Goal: Information Seeking & Learning: Learn about a topic

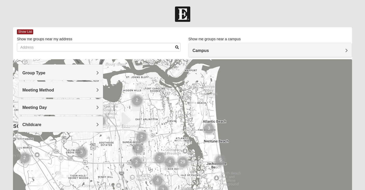
click at [211, 53] on h4 "Campus" at bounding box center [270, 50] width 155 height 5
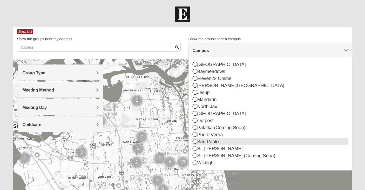
click at [207, 141] on div "San Pablo" at bounding box center [270, 141] width 155 height 7
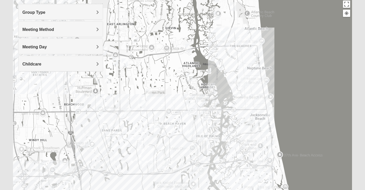
scroll to position [61, 0]
click at [80, 13] on h4 "Group Type" at bounding box center [60, 12] width 76 height 5
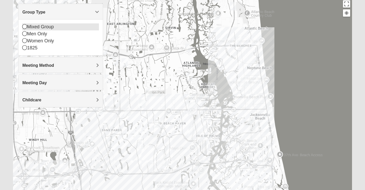
click at [50, 26] on div "Mixed Group" at bounding box center [60, 26] width 76 height 7
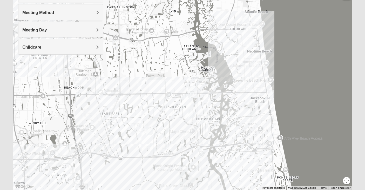
scroll to position [75, 0]
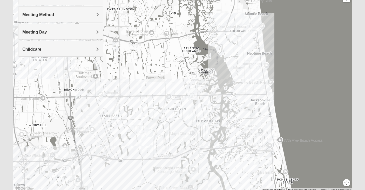
click at [151, 150] on img "Mixed Robertson 32224" at bounding box center [153, 149] width 6 height 9
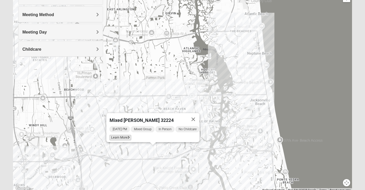
click at [120, 135] on span "Learn More" at bounding box center [121, 137] width 22 height 5
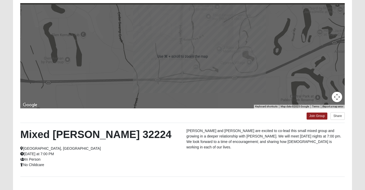
scroll to position [44, 0]
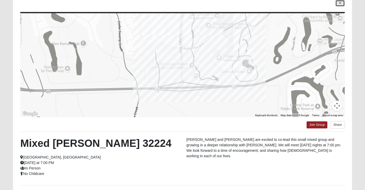
click at [340, 3] on icon at bounding box center [340, 3] width 2 height 3
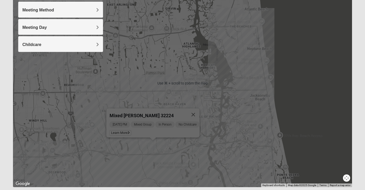
scroll to position [84, 0]
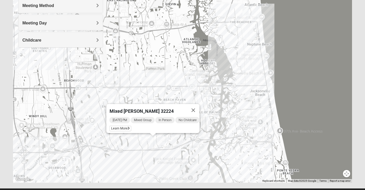
click at [272, 88] on img "Mixed Watkins 32250" at bounding box center [271, 87] width 6 height 9
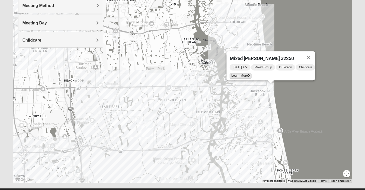
click at [240, 73] on span "Learn More" at bounding box center [241, 75] width 22 height 5
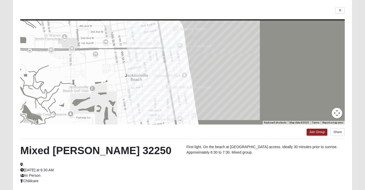
scroll to position [32, 0]
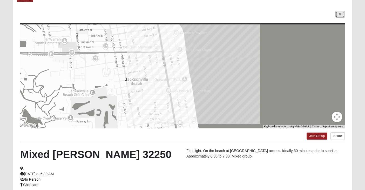
click at [341, 13] on icon at bounding box center [340, 14] width 2 height 3
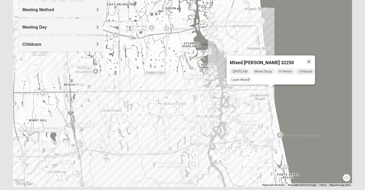
scroll to position [83, 0]
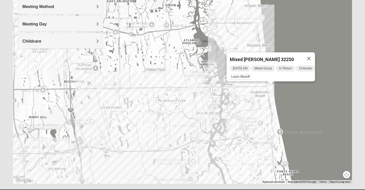
click at [115, 39] on img "Mixed Maytum 32224" at bounding box center [115, 38] width 6 height 9
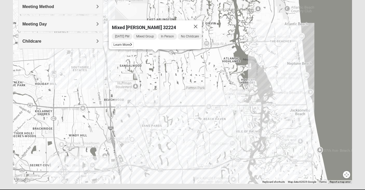
drag, startPoint x: 142, startPoint y: 59, endPoint x: 182, endPoint y: 77, distance: 43.0
click at [183, 77] on div "Mixed [PERSON_NAME] 32224 [DATE] PM Mixed Group In Person No Childcare Learn Mo…" at bounding box center [182, 80] width 339 height 208
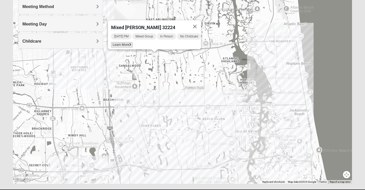
click at [122, 43] on span "Learn More" at bounding box center [122, 44] width 22 height 5
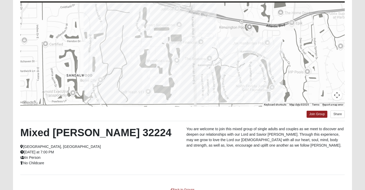
scroll to position [54, 0]
click at [340, 113] on button "Share" at bounding box center [338, 115] width 14 height 8
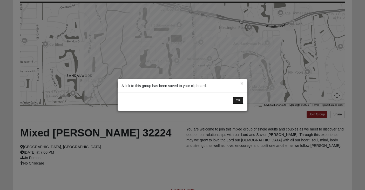
click at [239, 101] on button "OK" at bounding box center [238, 101] width 11 height 8
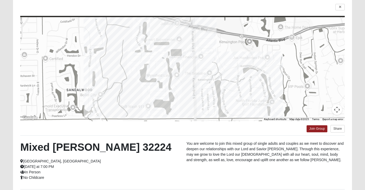
scroll to position [39, 0]
click at [339, 6] on icon at bounding box center [340, 7] width 2 height 3
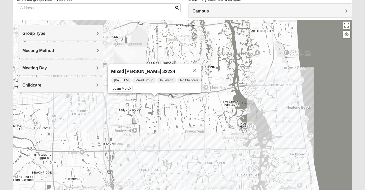
click at [122, 98] on img "Mixed Cossio/Maines 32246" at bounding box center [121, 98] width 6 height 9
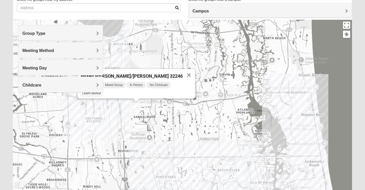
drag, startPoint x: 121, startPoint y: 116, endPoint x: 145, endPoint y: 127, distance: 26.8
click at [145, 127] on div "Mixed [PERSON_NAME]/[PERSON_NAME] 32246 [DATE] PM Mixed Group In Person No Chil…" at bounding box center [182, 124] width 339 height 208
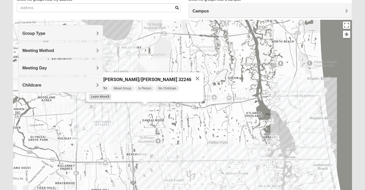
click at [111, 95] on span "Learn More" at bounding box center [100, 96] width 22 height 5
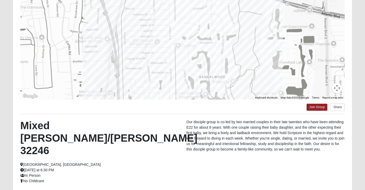
scroll to position [62, 0]
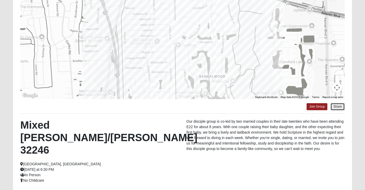
click at [337, 108] on button "Share" at bounding box center [338, 107] width 14 height 8
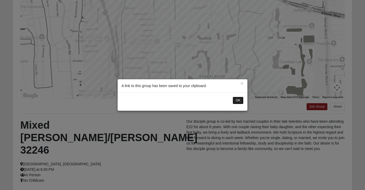
click at [239, 101] on button "OK" at bounding box center [238, 101] width 11 height 8
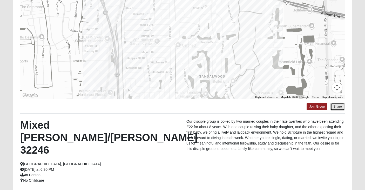
click at [339, 104] on button "Share" at bounding box center [338, 107] width 14 height 8
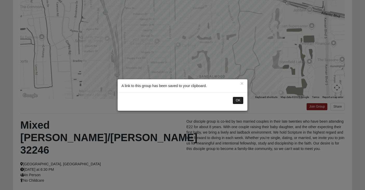
click at [239, 98] on button "OK" at bounding box center [238, 101] width 11 height 8
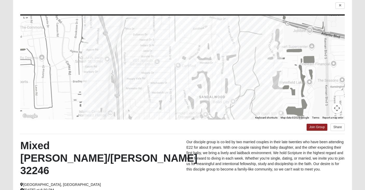
scroll to position [39, 0]
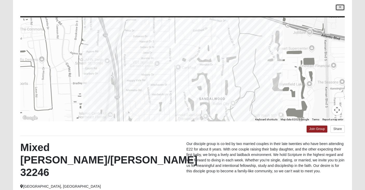
click at [341, 8] on icon at bounding box center [340, 7] width 2 height 3
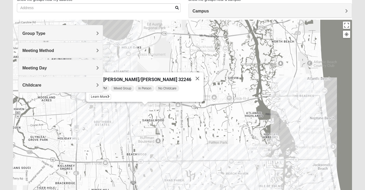
click at [160, 130] on img "Mixed Davis 32246" at bounding box center [160, 129] width 6 height 9
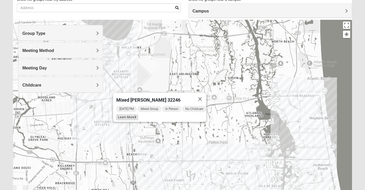
click at [131, 115] on span "Learn More" at bounding box center [127, 117] width 22 height 5
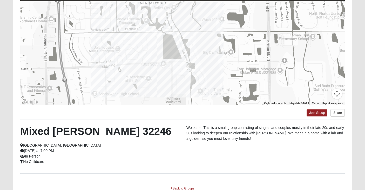
scroll to position [57, 0]
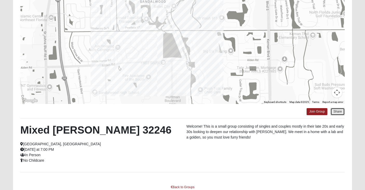
click at [339, 112] on button "Share" at bounding box center [338, 112] width 14 height 8
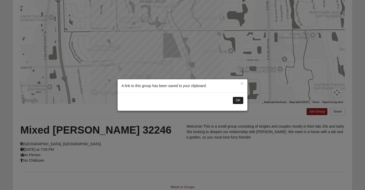
click at [238, 101] on button "OK" at bounding box center [238, 101] width 11 height 8
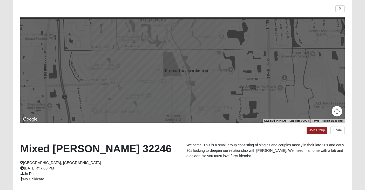
scroll to position [38, 0]
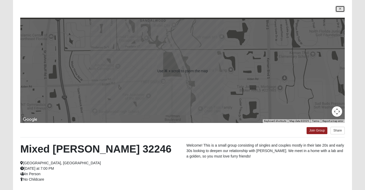
click at [342, 10] on link at bounding box center [340, 9] width 9 height 6
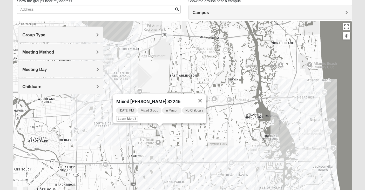
click at [204, 97] on button "Close" at bounding box center [200, 100] width 12 height 12
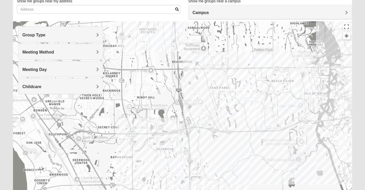
drag, startPoint x: 210, startPoint y: 136, endPoint x: 256, endPoint y: 40, distance: 106.6
click at [256, 40] on div at bounding box center [182, 125] width 339 height 208
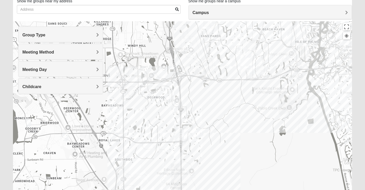
drag, startPoint x: 228, startPoint y: 127, endPoint x: 219, endPoint y: 74, distance: 53.5
click at [219, 74] on div at bounding box center [182, 125] width 339 height 208
click at [200, 132] on img "Mixed Craig & Marsha Myers 32256" at bounding box center [200, 131] width 6 height 9
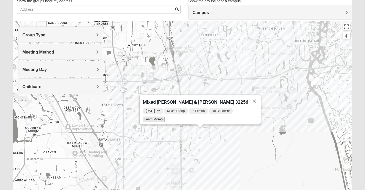
click at [165, 117] on span "Learn More" at bounding box center [154, 119] width 22 height 5
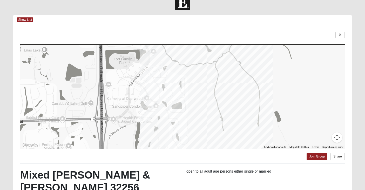
scroll to position [0, 0]
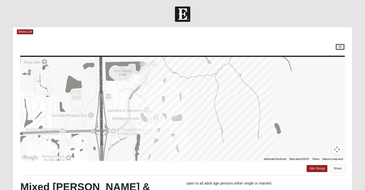
click at [342, 46] on link at bounding box center [340, 47] width 9 height 6
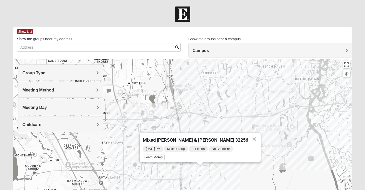
click at [347, 175] on img "Mixed Morales 32082" at bounding box center [346, 176] width 6 height 9
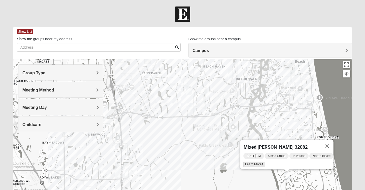
click at [256, 162] on span "Learn More" at bounding box center [255, 164] width 22 height 5
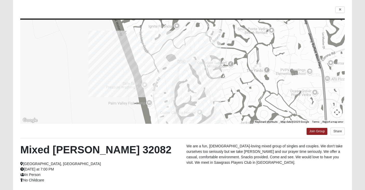
scroll to position [34, 0]
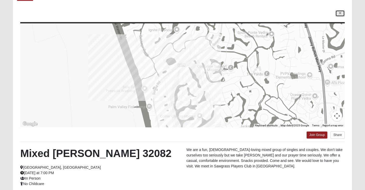
click at [341, 12] on icon at bounding box center [340, 13] width 2 height 3
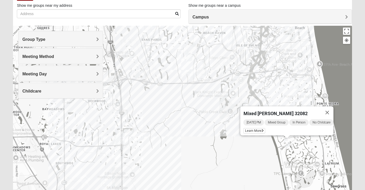
click at [192, 72] on img "Mixed Robertson 32224" at bounding box center [193, 73] width 6 height 9
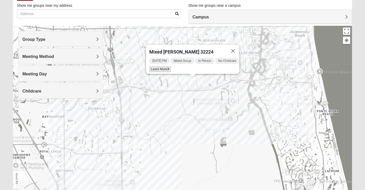
click at [157, 67] on span "Learn More" at bounding box center [160, 69] width 22 height 5
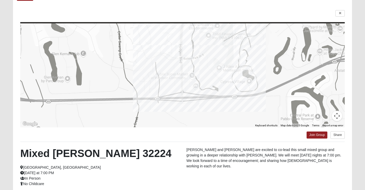
scroll to position [41, 0]
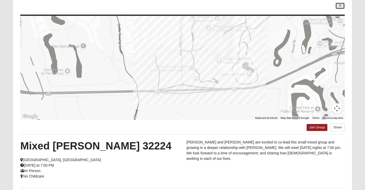
click at [340, 7] on icon at bounding box center [340, 5] width 2 height 3
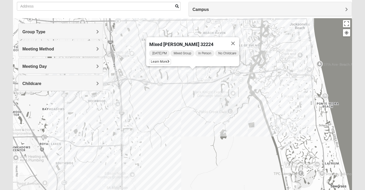
click at [299, 86] on img "Mixed Grooms 32082" at bounding box center [297, 84] width 6 height 9
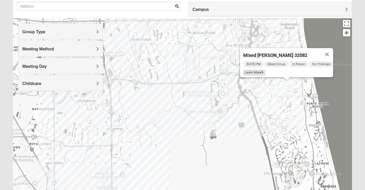
click at [257, 70] on span "Learn More" at bounding box center [254, 72] width 22 height 5
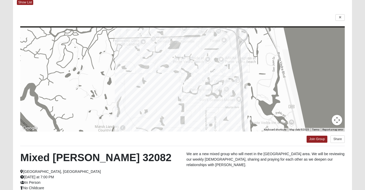
scroll to position [28, 0]
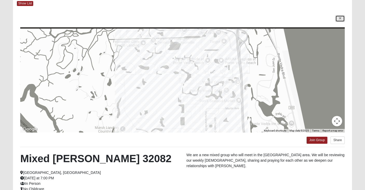
click at [339, 20] on link at bounding box center [340, 18] width 9 height 6
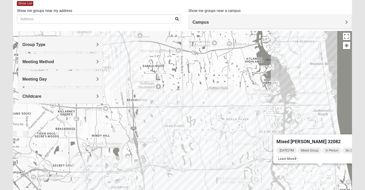
drag, startPoint x: 187, startPoint y: 121, endPoint x: 220, endPoint y: 195, distance: 81.4
click at [220, 190] on html "Log In Find A Group Error Show List Loading Groups" at bounding box center [182, 115] width 365 height 286
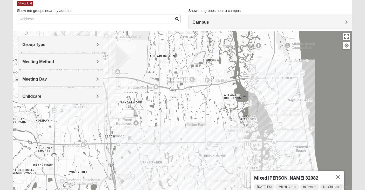
drag, startPoint x: 222, startPoint y: 108, endPoint x: 199, endPoint y: 144, distance: 42.7
click at [199, 144] on div "Mixed [PERSON_NAME] 32082 [DATE] PM Mixed Group In Person No Childcare Learn Mo…" at bounding box center [182, 135] width 339 height 208
click at [287, 68] on img "Mixed Dennis 32233" at bounding box center [286, 67] width 6 height 9
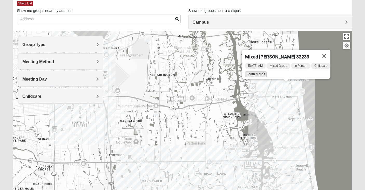
click at [258, 71] on span "Learn More" at bounding box center [256, 73] width 22 height 5
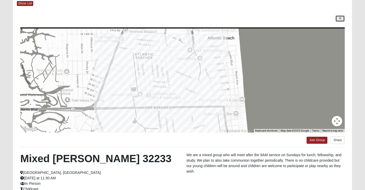
click at [337, 17] on link at bounding box center [340, 18] width 9 height 6
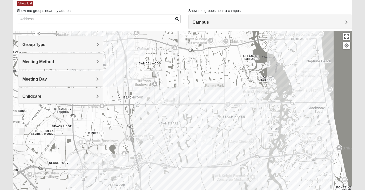
drag, startPoint x: 226, startPoint y: 119, endPoint x: 246, endPoint y: 56, distance: 66.6
click at [246, 56] on div "Mixed [PERSON_NAME] 32233 [DATE] AM Mixed Group In Person Childcare Learn More" at bounding box center [182, 135] width 339 height 208
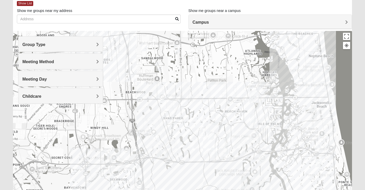
click at [89, 49] on div "Group Type" at bounding box center [60, 43] width 84 height 15
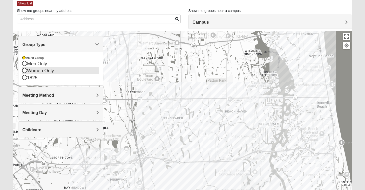
click at [39, 70] on div "Women Only" at bounding box center [60, 70] width 76 height 7
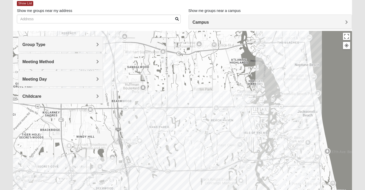
drag, startPoint x: 214, startPoint y: 143, endPoint x: 217, endPoint y: 88, distance: 55.2
click at [217, 88] on div "Mixed [PERSON_NAME] 32233 [DATE] AM Mixed Group In Person Childcare Learn More" at bounding box center [182, 135] width 339 height 208
click at [173, 57] on img "Womens VanSickle 32225" at bounding box center [172, 59] width 6 height 9
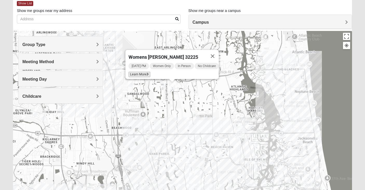
click at [138, 72] on span "Learn More" at bounding box center [140, 74] width 22 height 5
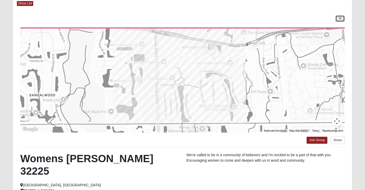
click at [340, 17] on icon at bounding box center [340, 18] width 2 height 3
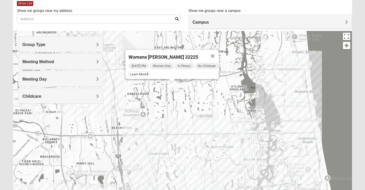
click at [196, 116] on img "Womens Parker/Vereen 32246" at bounding box center [197, 116] width 6 height 9
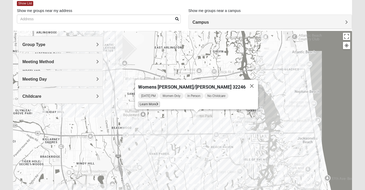
click at [160, 102] on span "Learn More" at bounding box center [149, 104] width 22 height 5
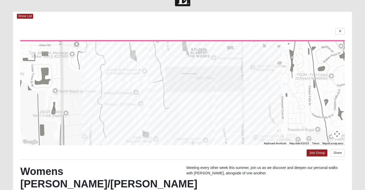
scroll to position [0, 0]
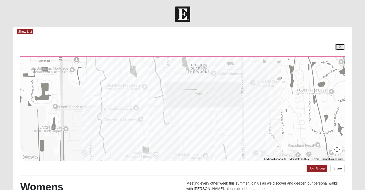
click at [341, 46] on icon at bounding box center [340, 46] width 2 height 3
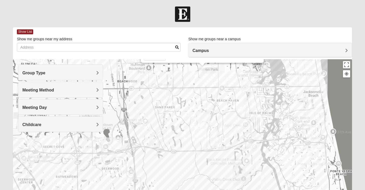
drag, startPoint x: 279, startPoint y: 139, endPoint x: 285, endPoint y: 63, distance: 76.6
click at [285, 63] on div "Womens [PERSON_NAME]/[PERSON_NAME] 32246 [DATE] PM Women Only In Person No Chil…" at bounding box center [182, 163] width 339 height 208
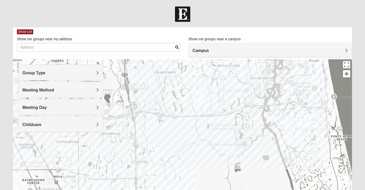
drag, startPoint x: 227, startPoint y: 134, endPoint x: 230, endPoint y: 85, distance: 49.2
click at [230, 85] on div "Womens [PERSON_NAME]/[PERSON_NAME] 32246 [DATE] PM Women Only In Person No Chil…" at bounding box center [182, 163] width 339 height 208
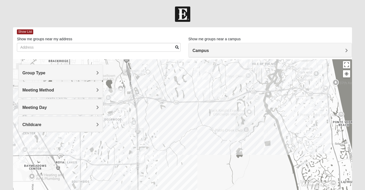
click at [79, 152] on img "Womens Coady" at bounding box center [79, 152] width 6 height 9
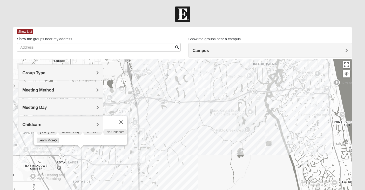
click at [49, 138] on span "Learn More" at bounding box center [48, 140] width 22 height 5
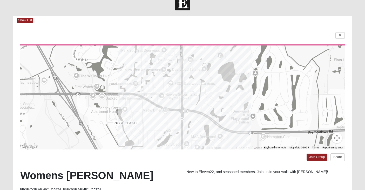
scroll to position [13, 0]
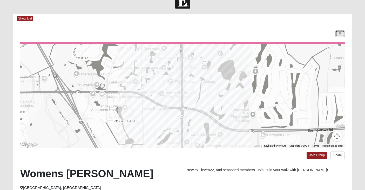
click at [339, 33] on icon at bounding box center [340, 33] width 2 height 3
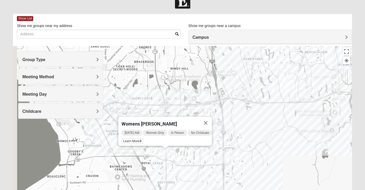
drag, startPoint x: 147, startPoint y: 164, endPoint x: 241, endPoint y: 179, distance: 94.9
click at [241, 179] on div "Womens [PERSON_NAME] [DATE] AM Women Only In Person No Childcare Learn More" at bounding box center [182, 150] width 339 height 208
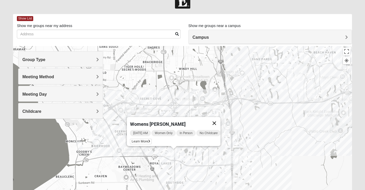
click at [221, 119] on button "Close" at bounding box center [214, 123] width 12 height 12
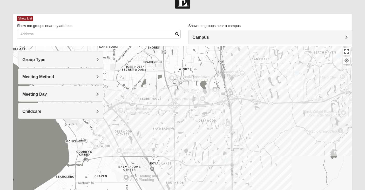
click at [152, 138] on img "Women’s Bowie 32256 Southside Baymeadows" at bounding box center [152, 138] width 6 height 9
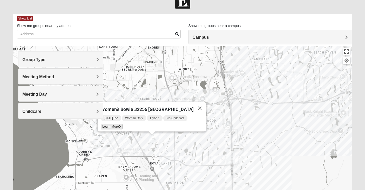
click at [114, 124] on span "Learn More" at bounding box center [112, 126] width 22 height 5
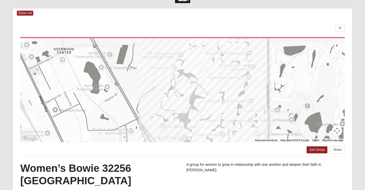
scroll to position [0, 0]
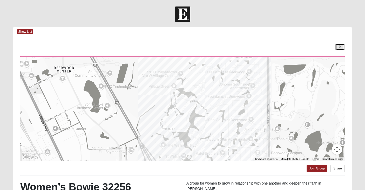
click at [341, 44] on link at bounding box center [340, 47] width 9 height 6
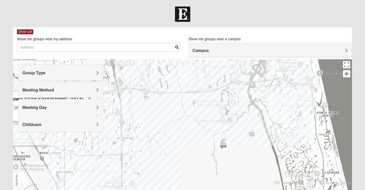
drag, startPoint x: 276, startPoint y: 150, endPoint x: 147, endPoint y: 124, distance: 131.5
click at [147, 124] on div "Women’s Bowie 32256 [GEOGRAPHIC_DATA] [DATE] PM Women Only Hybrid No Childcare …" at bounding box center [182, 163] width 339 height 208
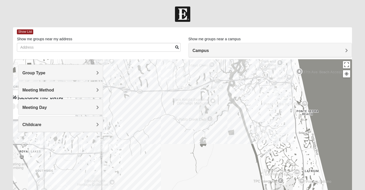
click at [276, 138] on img "Womens Paul 32082" at bounding box center [275, 138] width 6 height 9
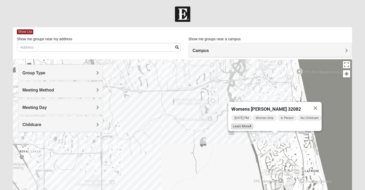
click at [242, 124] on span "Learn More" at bounding box center [243, 126] width 22 height 5
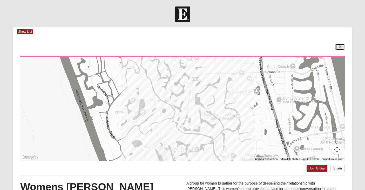
click at [339, 49] on link at bounding box center [340, 47] width 9 height 6
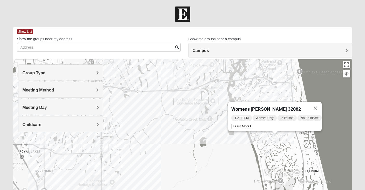
click at [286, 96] on img "Womens Barker/Johnson 32082" at bounding box center [284, 98] width 6 height 9
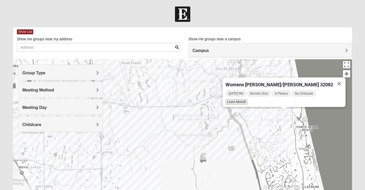
click at [248, 99] on span "Learn More" at bounding box center [237, 101] width 22 height 5
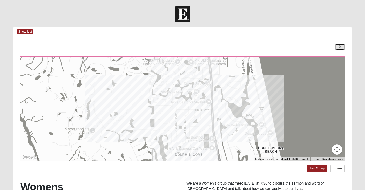
click at [341, 47] on link at bounding box center [340, 47] width 9 height 6
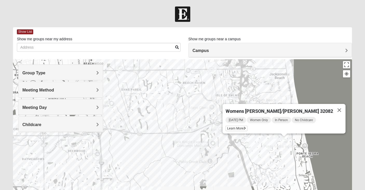
drag, startPoint x: 217, startPoint y: 134, endPoint x: 217, endPoint y: 166, distance: 32.0
click at [217, 166] on div "Womens [PERSON_NAME]/[PERSON_NAME] 32082 [DATE] PM Women Only In Person No Chil…" at bounding box center [182, 163] width 339 height 208
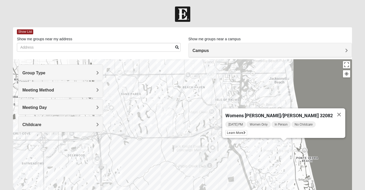
click at [285, 93] on img "Womens Harnek/Holterman 32250" at bounding box center [285, 92] width 6 height 9
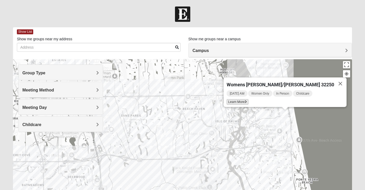
click at [249, 99] on span "Learn More" at bounding box center [238, 101] width 22 height 5
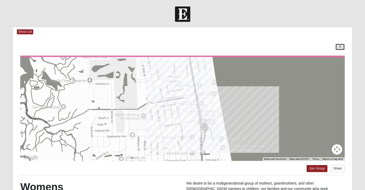
click at [340, 47] on icon at bounding box center [340, 46] width 2 height 3
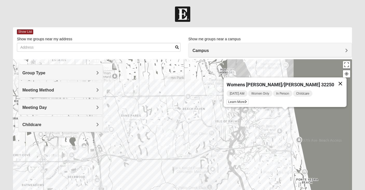
click at [334, 81] on button "Close" at bounding box center [340, 83] width 12 height 12
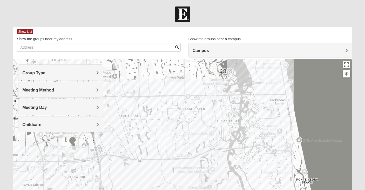
click at [287, 87] on img "Womens Sparkman/Flautt 32250" at bounding box center [287, 86] width 6 height 9
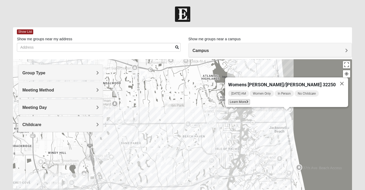
click at [250, 99] on span "Learn More" at bounding box center [239, 101] width 22 height 5
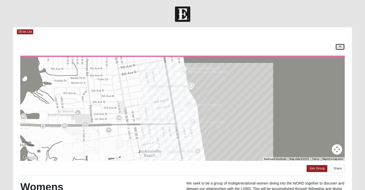
click at [342, 46] on link at bounding box center [340, 47] width 9 height 6
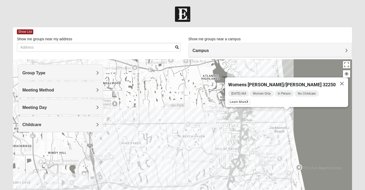
click at [168, 105] on img "Womens Parker/Vereen 32246" at bounding box center [168, 106] width 6 height 9
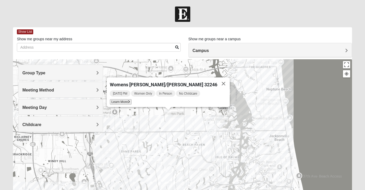
click at [132, 99] on span "Learn More" at bounding box center [121, 101] width 22 height 5
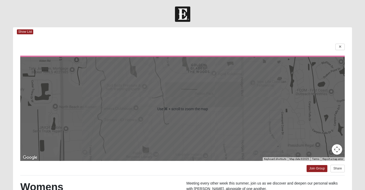
scroll to position [4, 0]
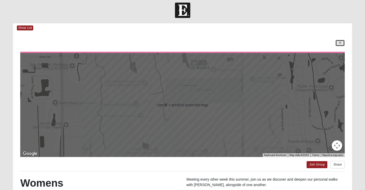
click at [342, 43] on link at bounding box center [340, 43] width 9 height 6
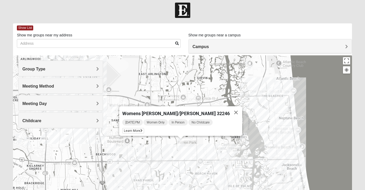
drag, startPoint x: 247, startPoint y: 106, endPoint x: 276, endPoint y: 114, distance: 29.9
click at [260, 139] on div "Womens [PERSON_NAME]/[PERSON_NAME] 32246 [DATE] PM Women Only In Person No Chil…" at bounding box center [182, 159] width 339 height 208
click at [272, 91] on img "Womens Foran 32233" at bounding box center [270, 91] width 6 height 9
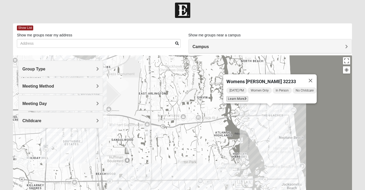
click at [235, 97] on span "Learn More" at bounding box center [238, 98] width 22 height 5
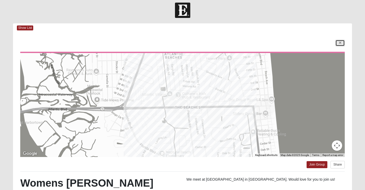
click at [343, 43] on link at bounding box center [340, 43] width 9 height 6
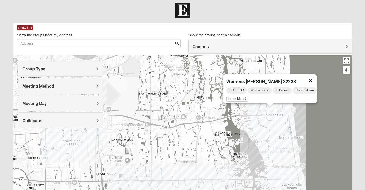
click at [316, 76] on button "Close" at bounding box center [311, 80] width 12 height 12
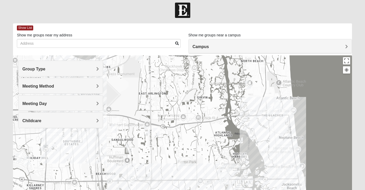
click at [250, 88] on img "Womens Gatch 32233" at bounding box center [248, 85] width 6 height 9
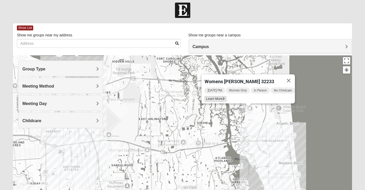
click at [211, 96] on span "Learn More" at bounding box center [216, 98] width 22 height 5
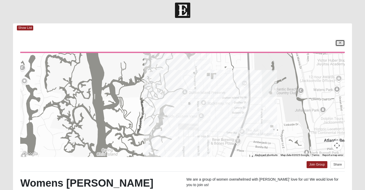
click at [339, 44] on icon at bounding box center [340, 42] width 2 height 3
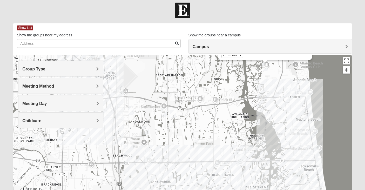
drag, startPoint x: 196, startPoint y: 128, endPoint x: 213, endPoint y: 84, distance: 47.3
click at [213, 84] on div "Womens [PERSON_NAME] 32233 [DATE] PM Women Only In Person No Childcare Learn Mo…" at bounding box center [182, 159] width 339 height 208
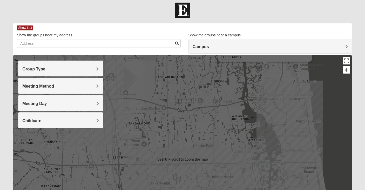
scroll to position [10, 0]
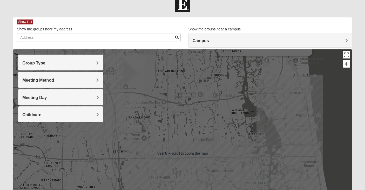
click at [206, 129] on div "Womens [PERSON_NAME] 32233 [DATE] PM Women Only In Person No Childcare Learn Mo…" at bounding box center [182, 153] width 339 height 208
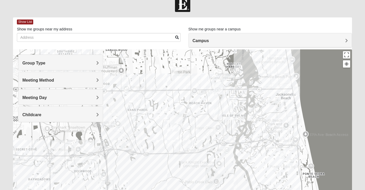
drag, startPoint x: 206, startPoint y: 129, endPoint x: 183, endPoint y: 61, distance: 71.8
click at [183, 61] on div "Womens [PERSON_NAME] 32233 [DATE] PM Women Only In Person No Childcare Learn Mo…" at bounding box center [182, 153] width 339 height 208
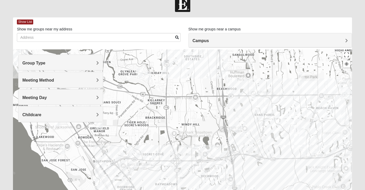
drag, startPoint x: 207, startPoint y: 156, endPoint x: 335, endPoint y: 166, distance: 128.0
click at [335, 166] on div "Womens [PERSON_NAME] 32233 [DATE] PM Women Only In Person No Childcare Learn Mo…" at bounding box center [182, 153] width 339 height 208
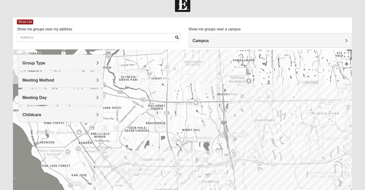
click at [151, 81] on img "Womens Horne/Bedwell 32225" at bounding box center [149, 81] width 6 height 9
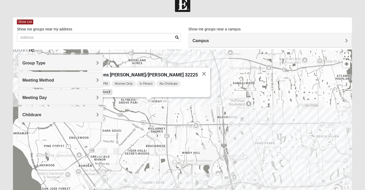
click at [112, 89] on span "Learn More" at bounding box center [101, 91] width 22 height 5
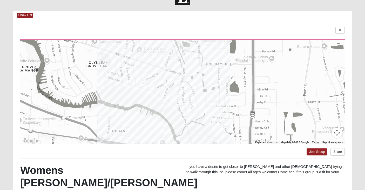
scroll to position [0, 0]
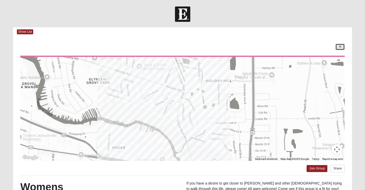
click at [339, 48] on link at bounding box center [340, 47] width 9 height 6
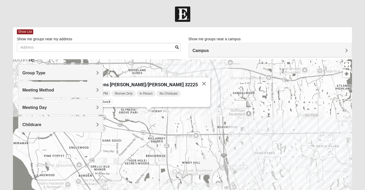
click at [138, 112] on img "Womens Crenshaw 32216" at bounding box center [140, 111] width 6 height 9
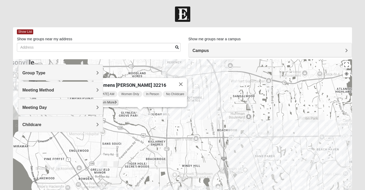
click at [115, 101] on icon at bounding box center [116, 102] width 2 height 3
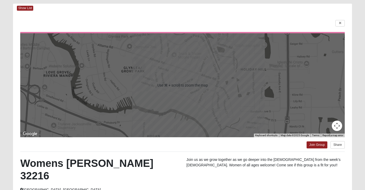
scroll to position [24, 0]
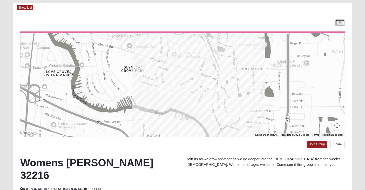
click at [342, 20] on link at bounding box center [340, 22] width 9 height 6
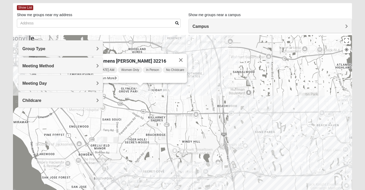
click at [69, 49] on h4 "Group Type" at bounding box center [60, 48] width 76 height 5
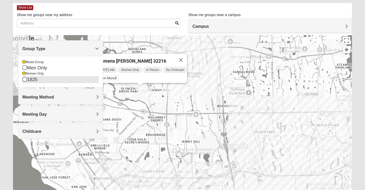
click at [33, 79] on div "1825" at bounding box center [60, 79] width 76 height 7
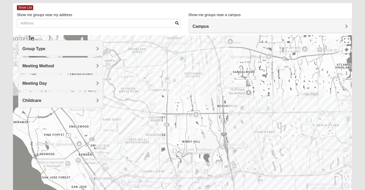
click at [48, 45] on div "Group Type" at bounding box center [60, 48] width 84 height 15
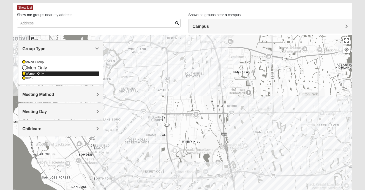
click at [24, 73] on icon at bounding box center [23, 73] width 3 height 3
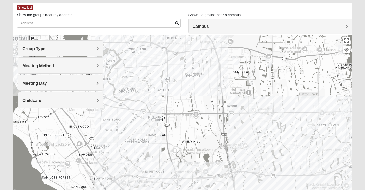
click at [40, 48] on span "Group Type" at bounding box center [33, 49] width 23 height 4
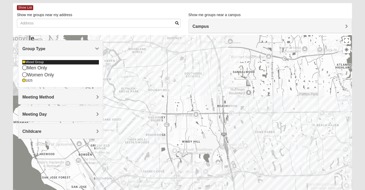
click at [25, 62] on icon at bounding box center [23, 62] width 3 height 3
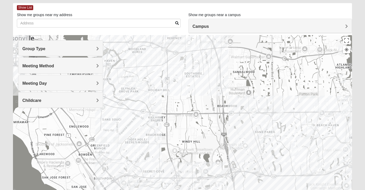
click at [282, 115] on img "1825 Womens Largin 32224" at bounding box center [281, 113] width 6 height 9
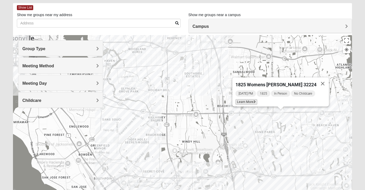
click at [251, 99] on span "Learn More" at bounding box center [247, 101] width 22 height 5
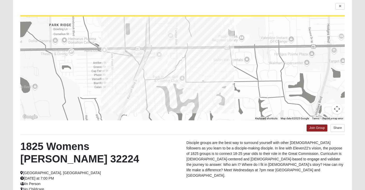
scroll to position [0, 0]
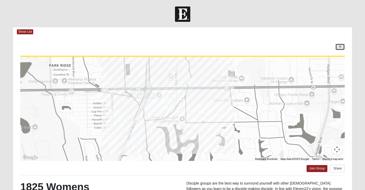
click at [341, 45] on icon at bounding box center [340, 46] width 2 height 3
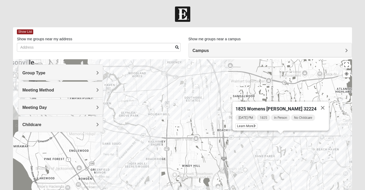
click at [310, 151] on img "1825 Mens Cason 32224" at bounding box center [311, 149] width 6 height 9
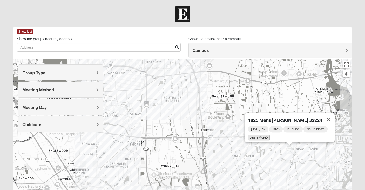
click at [257, 135] on span "Learn More" at bounding box center [259, 137] width 22 height 5
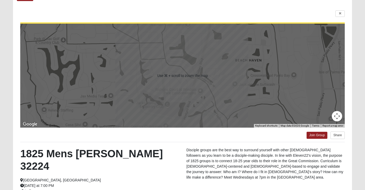
scroll to position [34, 0]
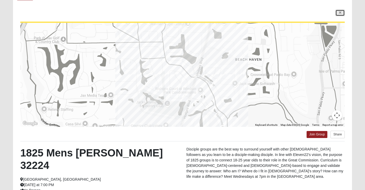
click at [337, 12] on link at bounding box center [340, 13] width 9 height 6
